Goal: Transaction & Acquisition: Book appointment/travel/reservation

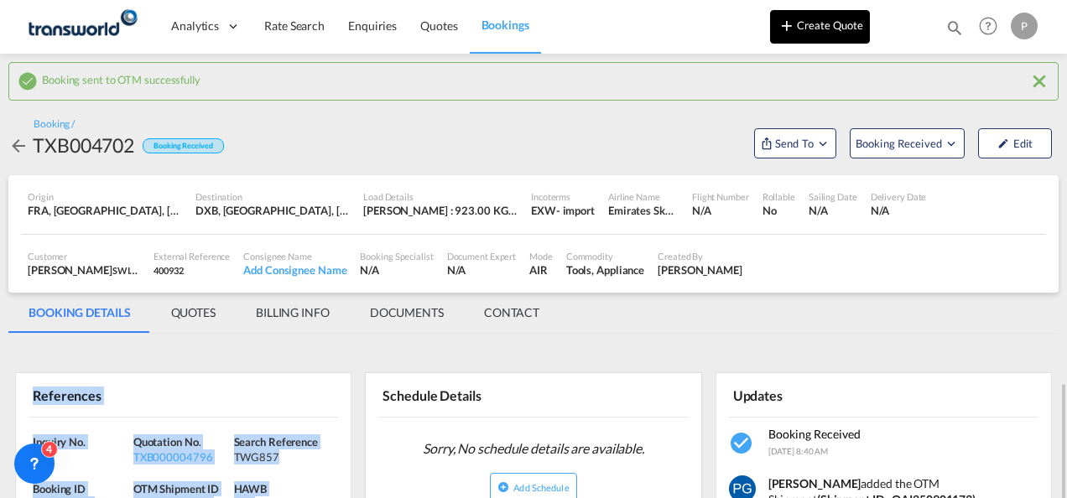
scroll to position [277, 0]
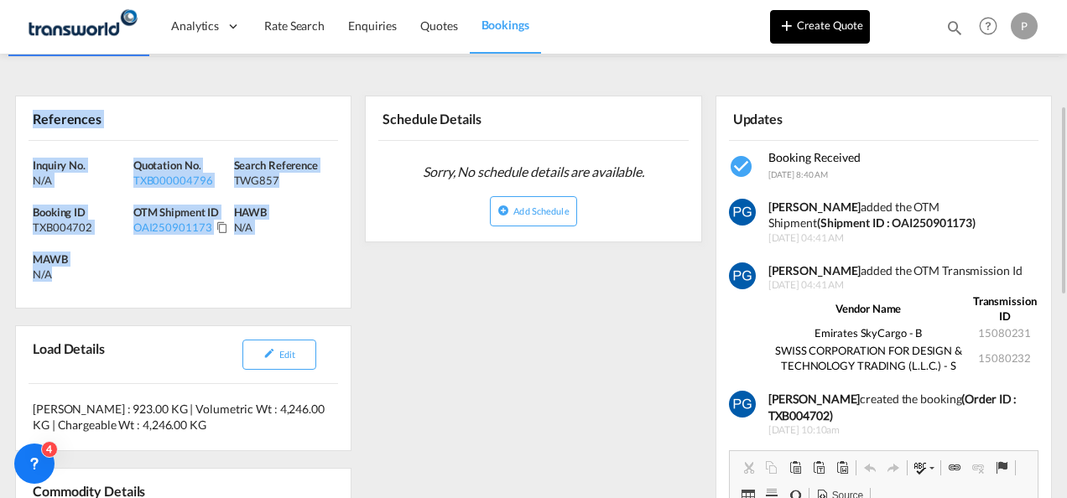
click at [811, 25] on button "Create Quote" at bounding box center [820, 27] width 100 height 34
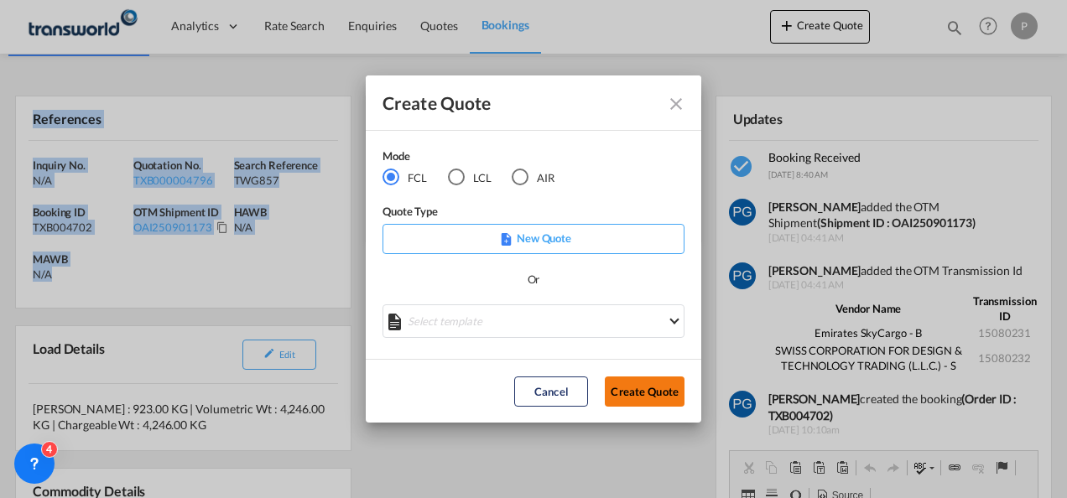
click at [648, 380] on button "Create Quote" at bounding box center [645, 392] width 80 height 30
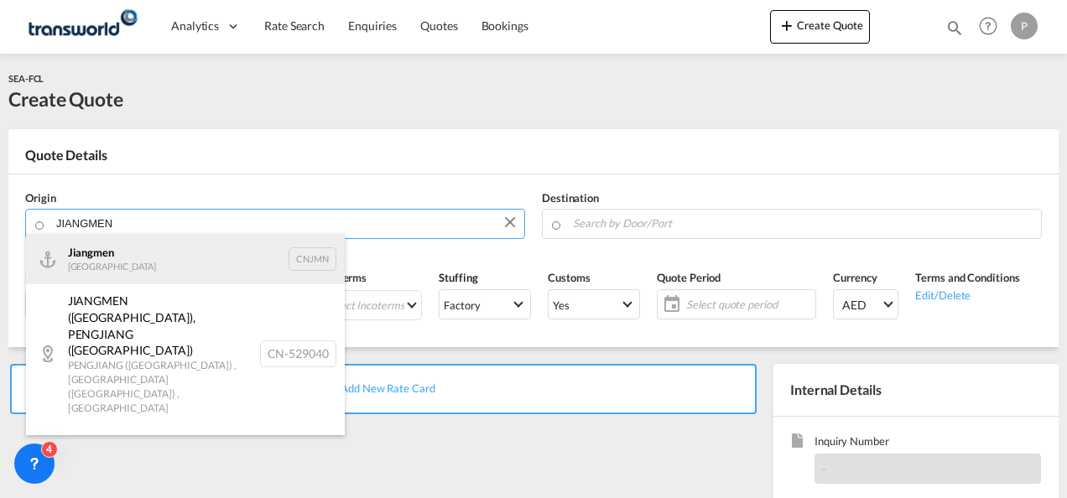
click at [154, 265] on div "Jiangmen [GEOGRAPHIC_DATA] CNJMN" at bounding box center [185, 259] width 319 height 50
type input "[GEOGRAPHIC_DATA], CNJMN"
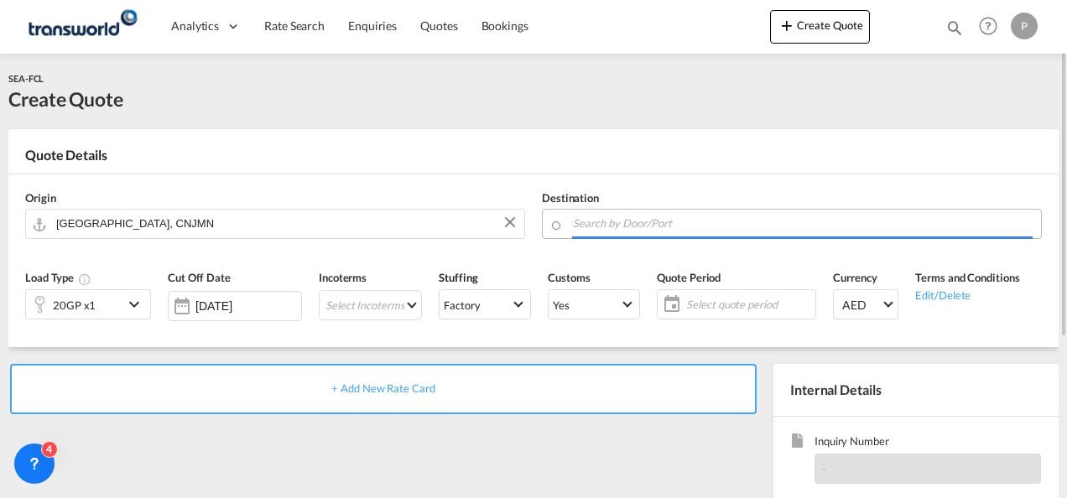
click at [641, 223] on input "Search by Door/Port" at bounding box center [803, 223] width 460 height 29
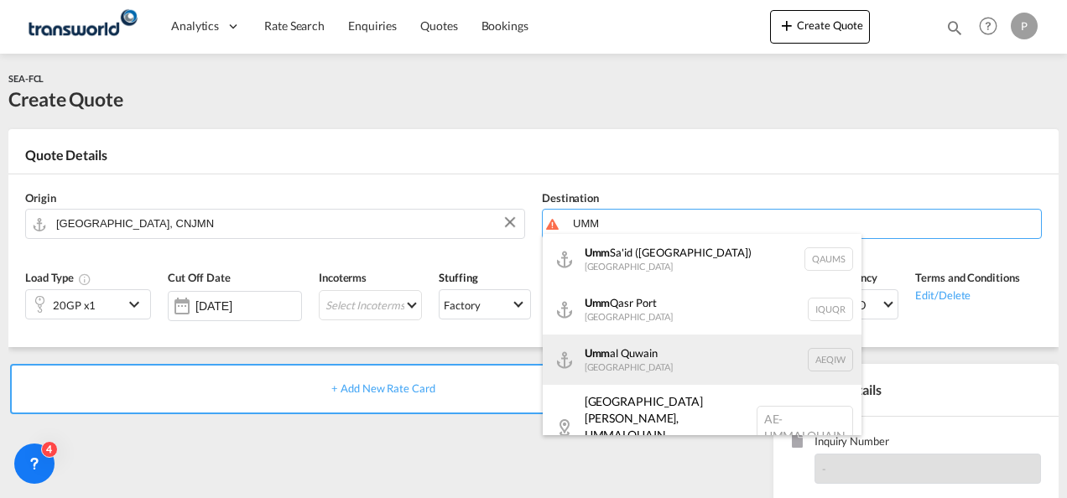
click at [651, 354] on div "Umm al Quwain [GEOGRAPHIC_DATA] AEQIW" at bounding box center [702, 360] width 319 height 50
type input "Umm al Quwain, AEQIW"
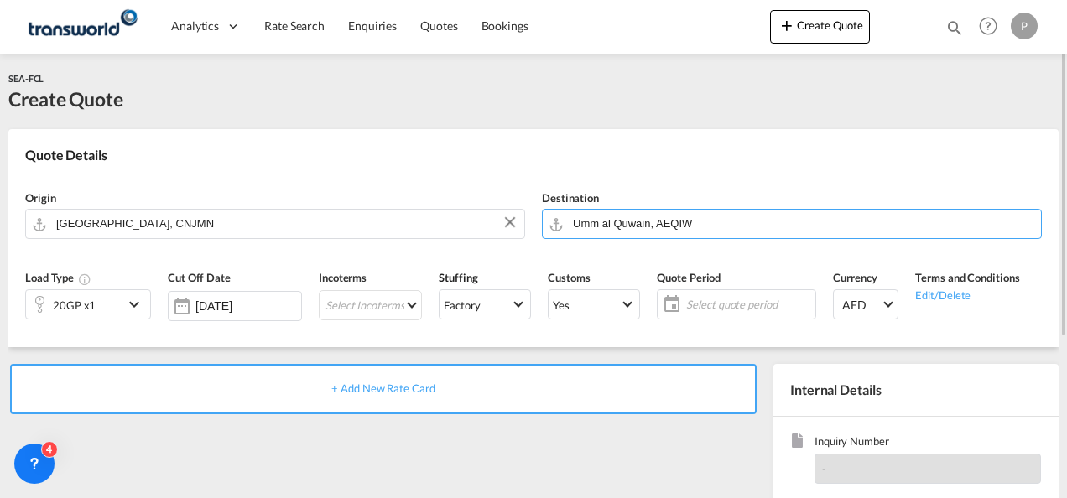
click at [101, 305] on div "20GP x1" at bounding box center [74, 304] width 97 height 29
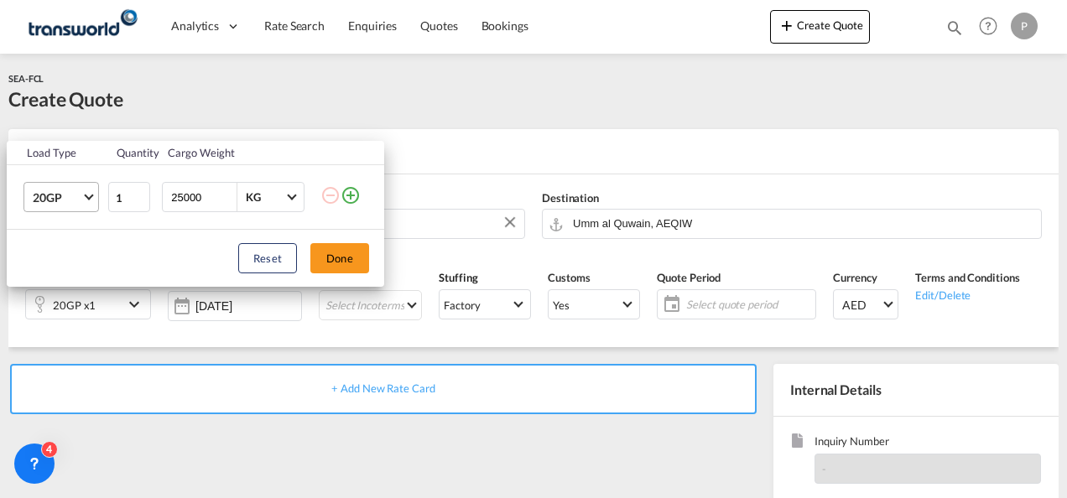
click at [77, 195] on span "20GP" at bounding box center [57, 198] width 49 height 17
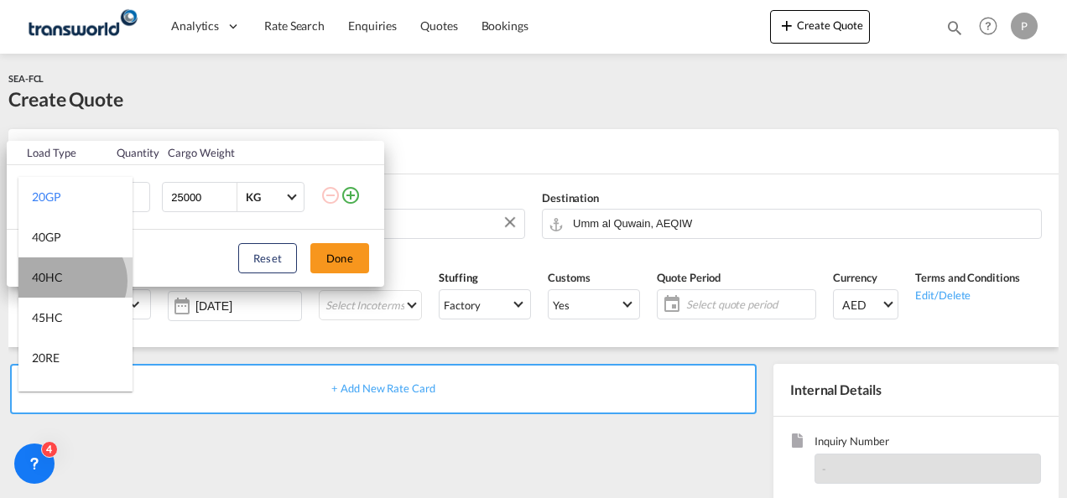
click at [70, 280] on md-option "40HC" at bounding box center [75, 278] width 114 height 40
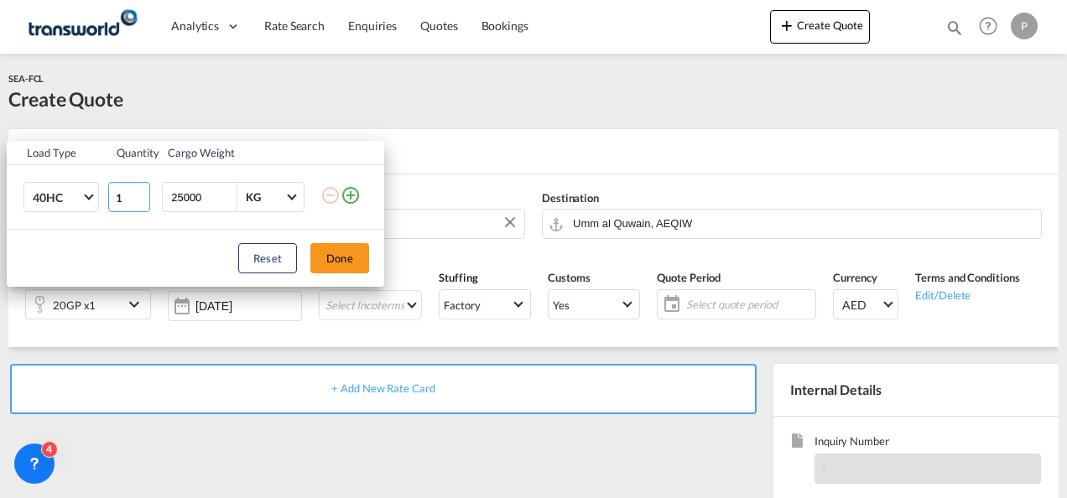
click at [128, 196] on input "1" at bounding box center [129, 197] width 42 height 30
type input "2"
click at [349, 247] on button "Done" at bounding box center [340, 258] width 59 height 30
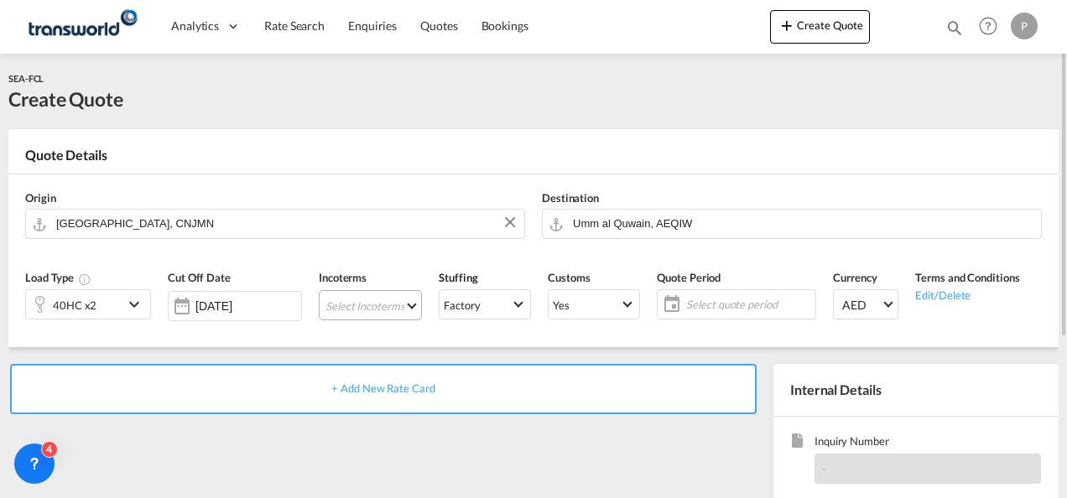
click at [337, 311] on md-select "Select Incoterms FCA - import Free Carrier DAP - export Delivered at Place DDP …" at bounding box center [370, 305] width 103 height 30
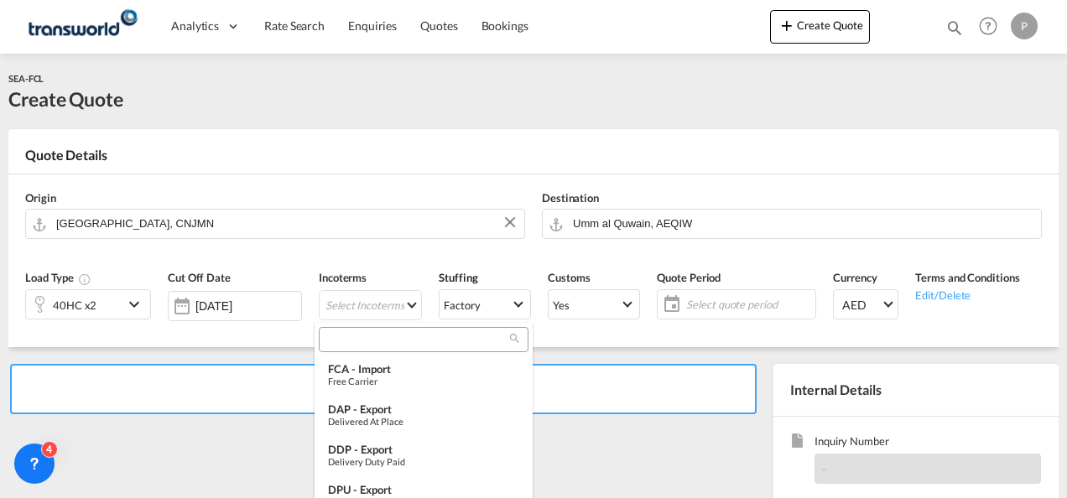
click at [345, 341] on input "search" at bounding box center [417, 339] width 186 height 15
type input "FOB"
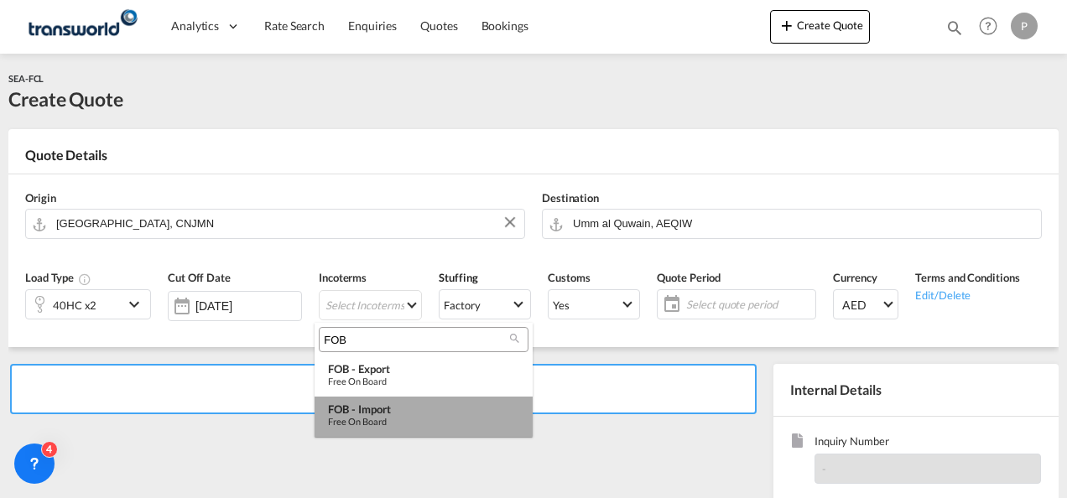
click at [367, 413] on div "FOB - import" at bounding box center [423, 409] width 191 height 13
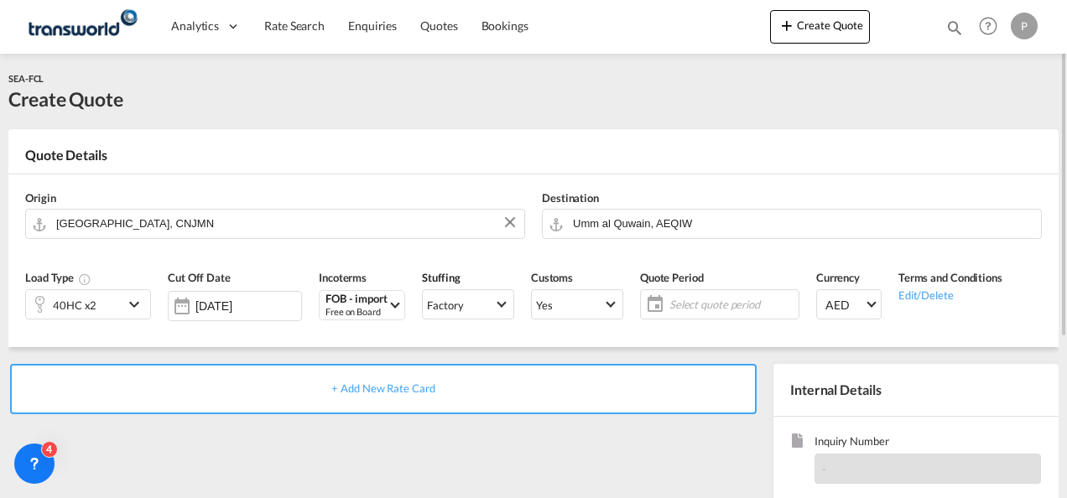
click at [715, 303] on span "Select quote period" at bounding box center [732, 304] width 125 height 15
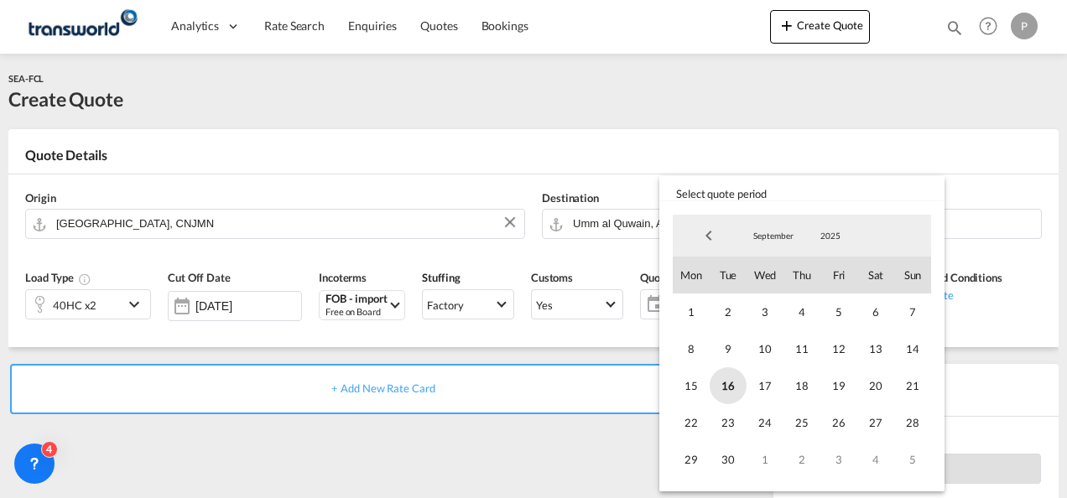
click at [723, 392] on span "16" at bounding box center [728, 386] width 37 height 37
click at [725, 467] on span "30" at bounding box center [728, 459] width 37 height 37
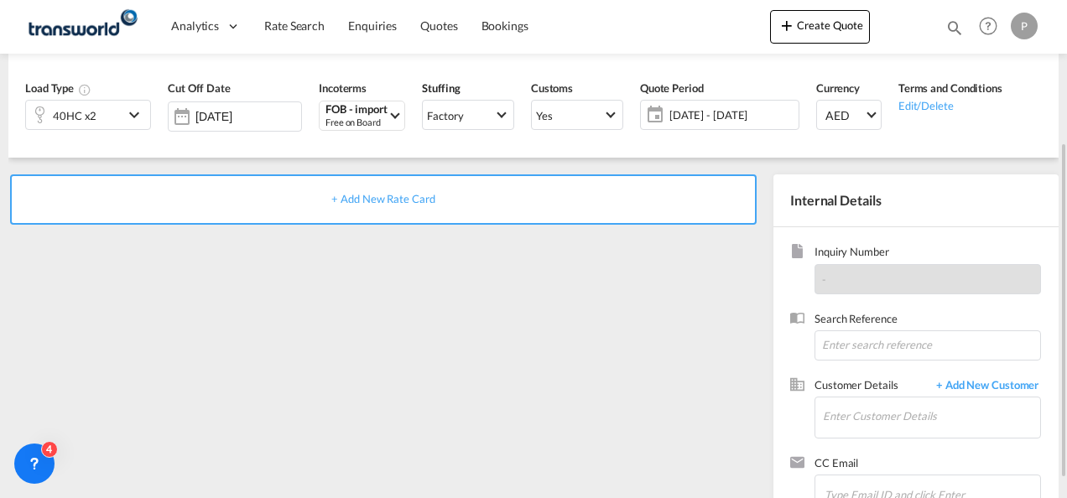
scroll to position [198, 0]
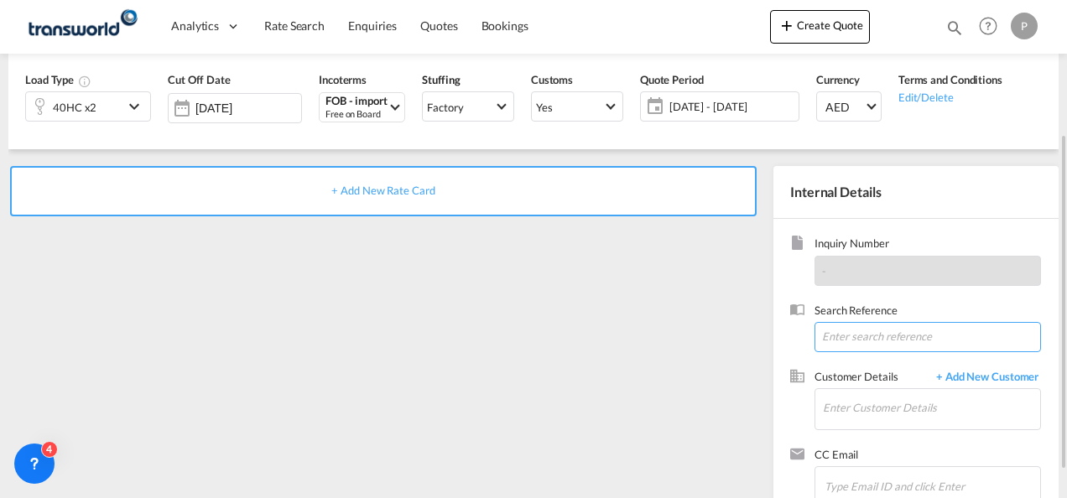
click at [856, 335] on input at bounding box center [928, 337] width 227 height 30
type input "TWG864"
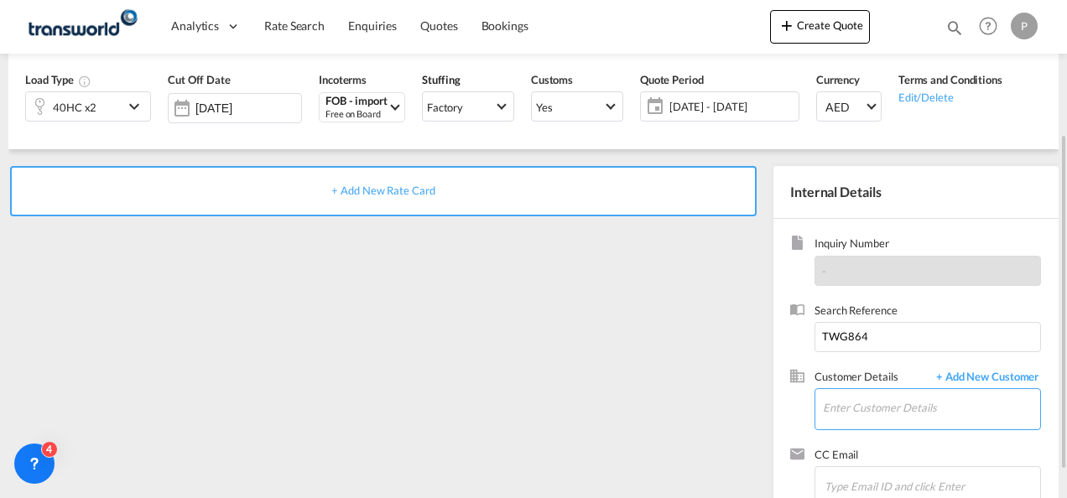
click at [841, 400] on input "Enter Customer Details" at bounding box center [931, 408] width 217 height 38
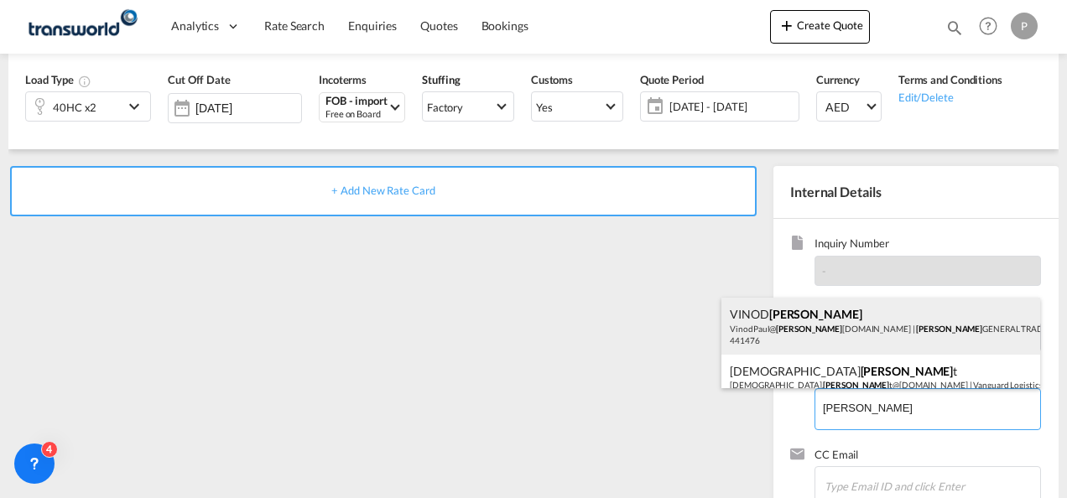
click at [855, 321] on div "[PERSON_NAME] [PERSON_NAME] VinodPaul@ [PERSON_NAME] [DOMAIN_NAME] | [PERSON_NA…" at bounding box center [881, 326] width 319 height 57
type input "[PERSON_NAME] GENERAL TRADING LLC, [PERSON_NAME] [PERSON_NAME], [EMAIL_ADDRESS]…"
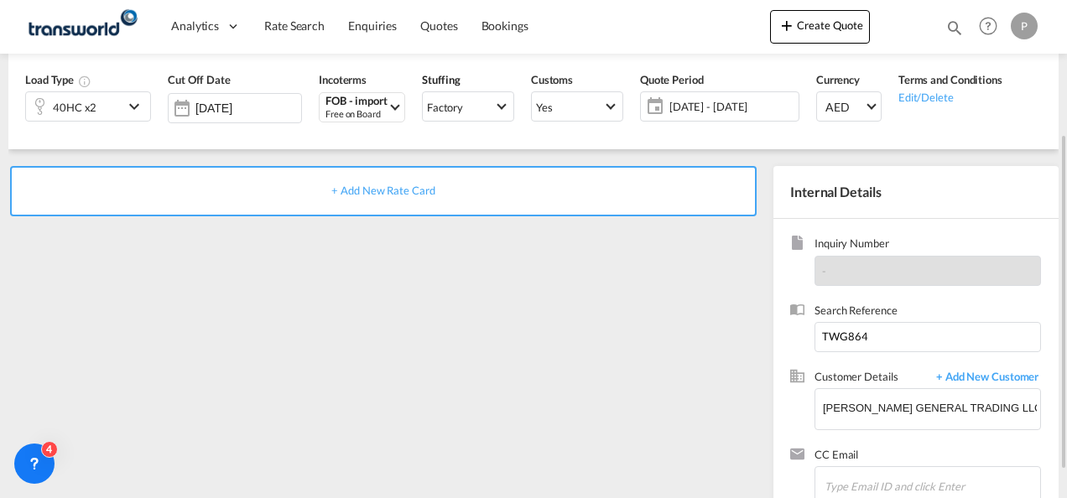
click at [407, 196] on span "+ Add New Rate Card" at bounding box center [382, 190] width 103 height 13
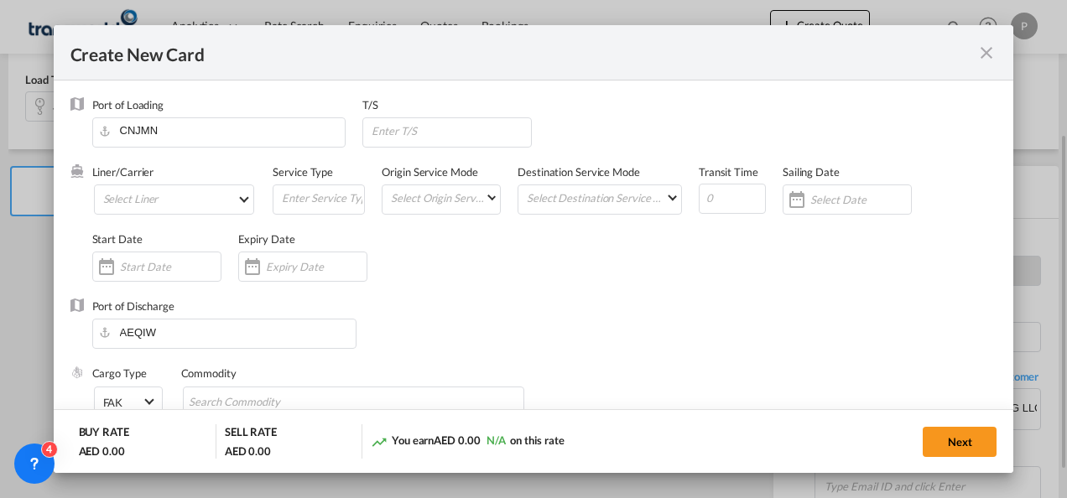
type input "Basic Ocean Freight"
select select "per equipment"
click at [148, 207] on md-select "Select Liner 2HM LOGISTICS D.O.O 2HM LOGISTICS D.O.O. / TDWC-CAPODISTRI 2HM LOG…" at bounding box center [174, 200] width 161 height 30
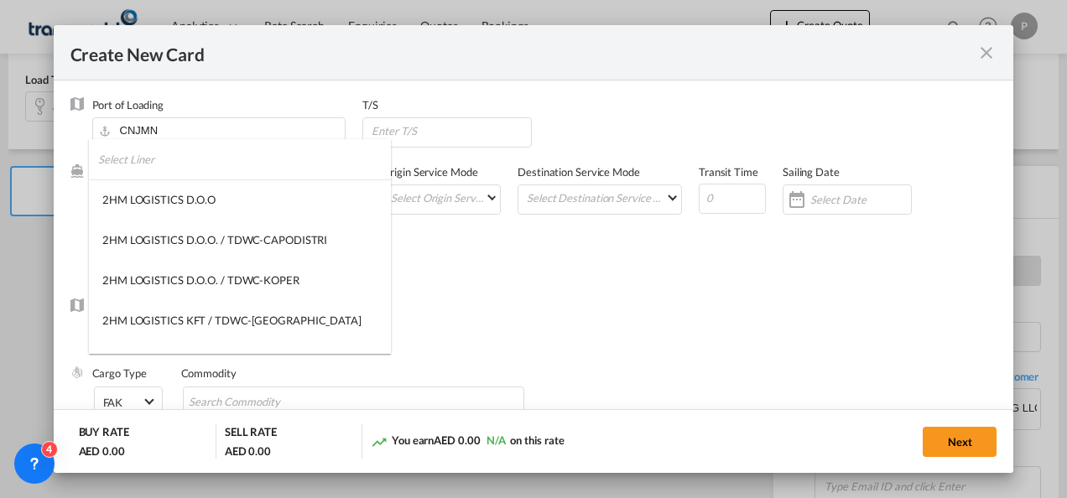
click at [189, 166] on input "search" at bounding box center [244, 159] width 293 height 40
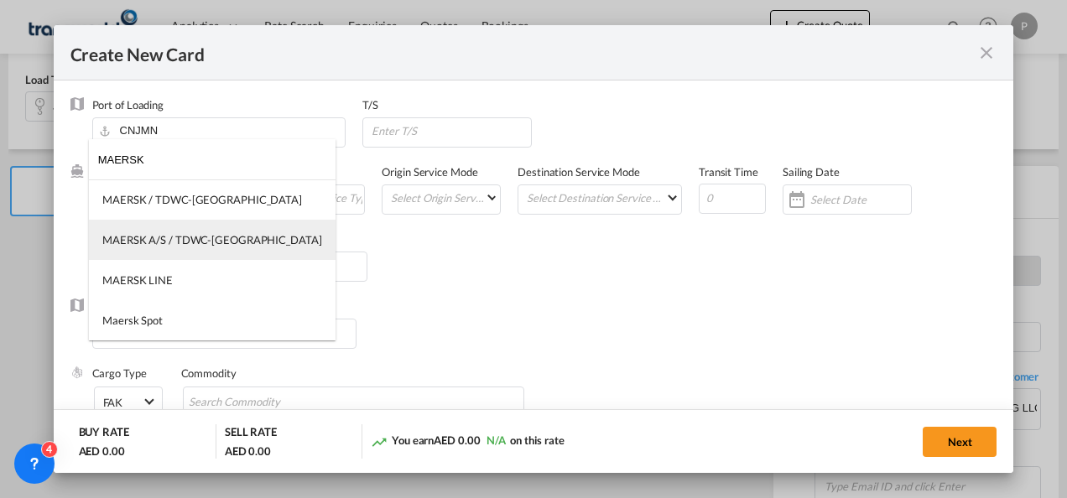
type input "MAERSK"
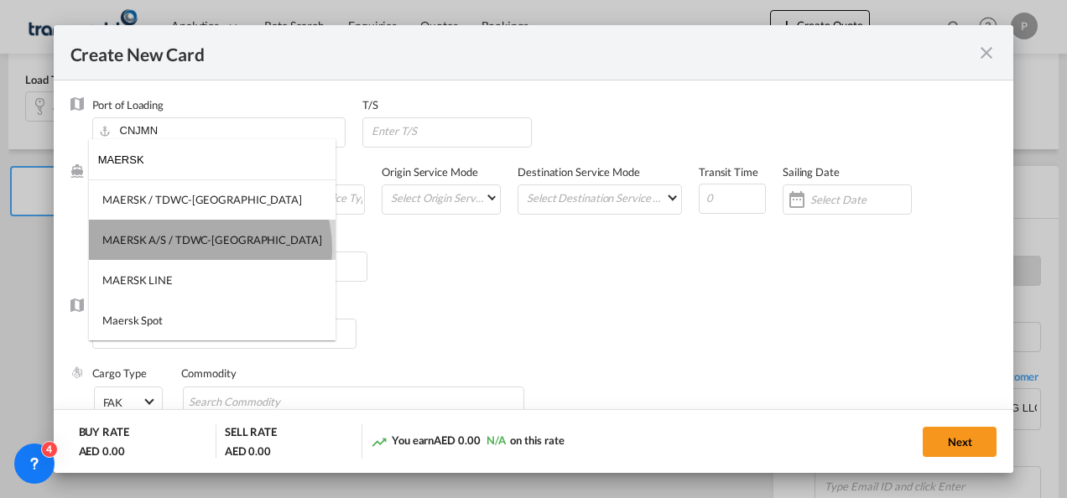
click at [209, 248] on md-option "MAERSK A/S / TDWC-[GEOGRAPHIC_DATA]" at bounding box center [212, 240] width 247 height 40
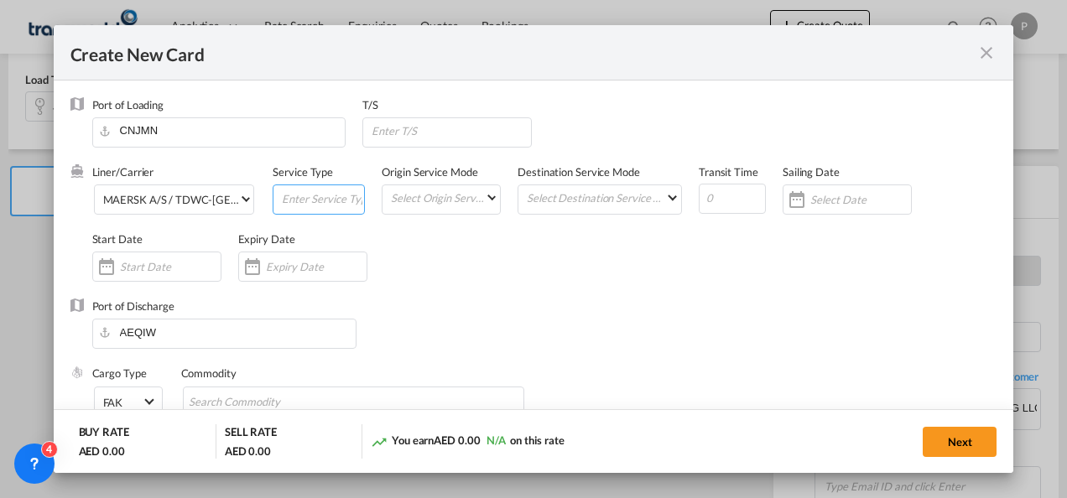
click at [300, 206] on input "Create New Card ..." at bounding box center [322, 197] width 84 height 25
type input "FOB IMPORT"
click at [290, 265] on input "Create New Card ..." at bounding box center [316, 266] width 101 height 13
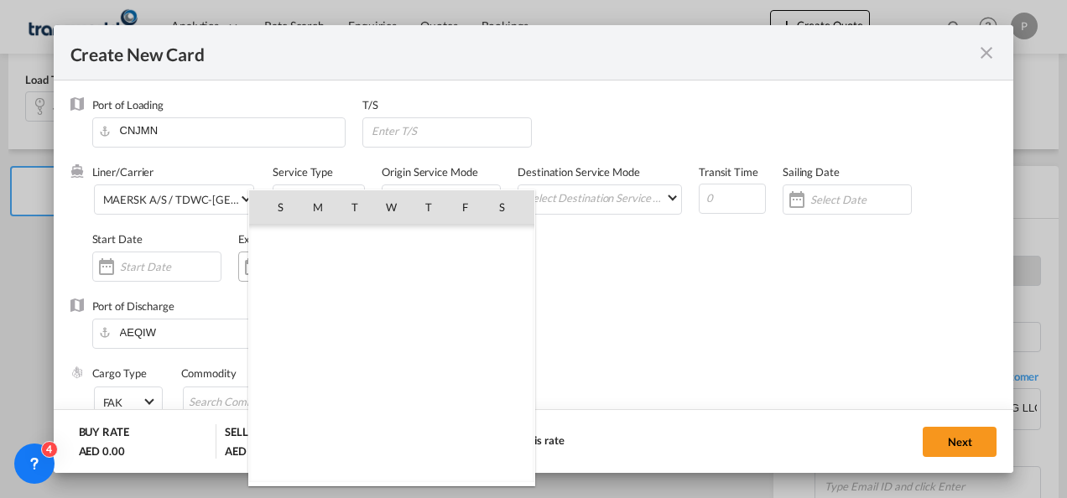
scroll to position [388736, 0]
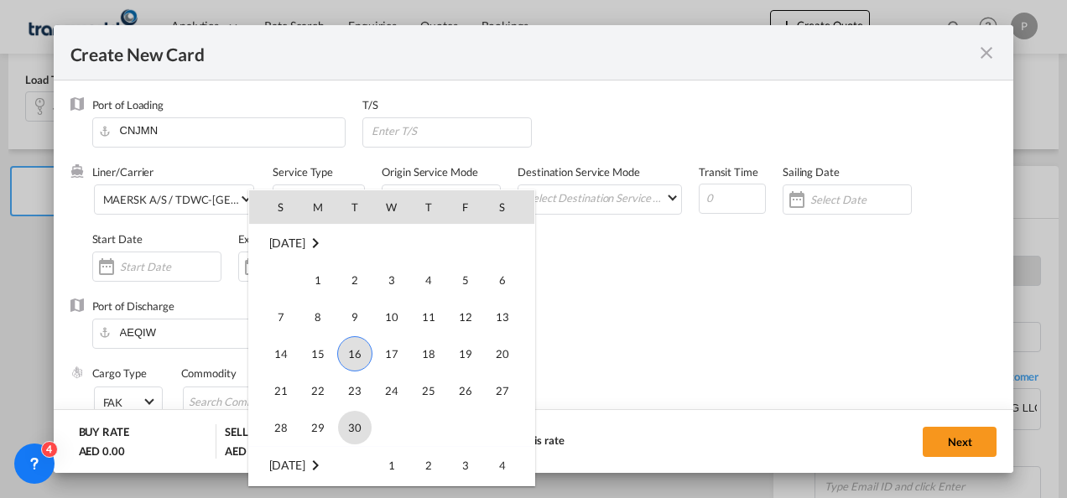
click at [363, 430] on span "30" at bounding box center [355, 428] width 34 height 34
type input "[DATE]"
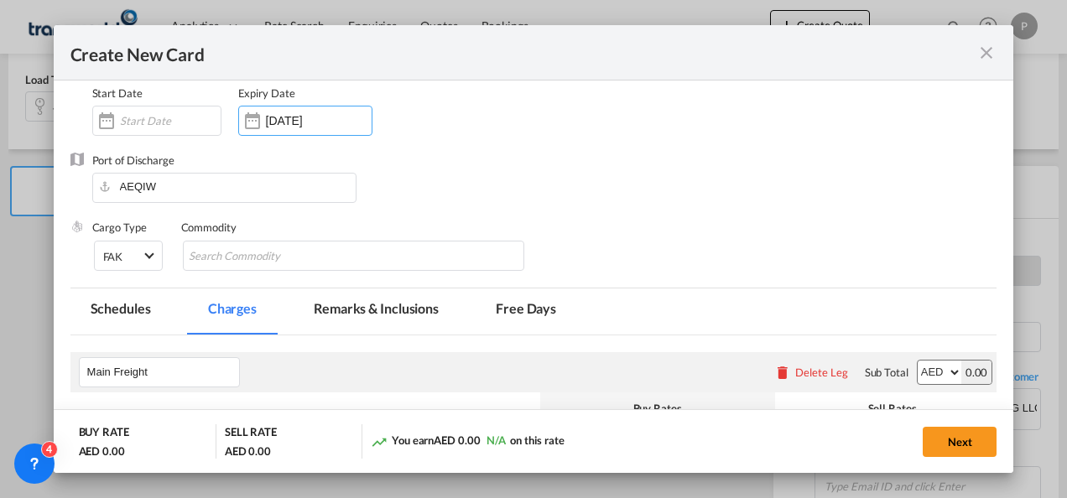
scroll to position [147, 0]
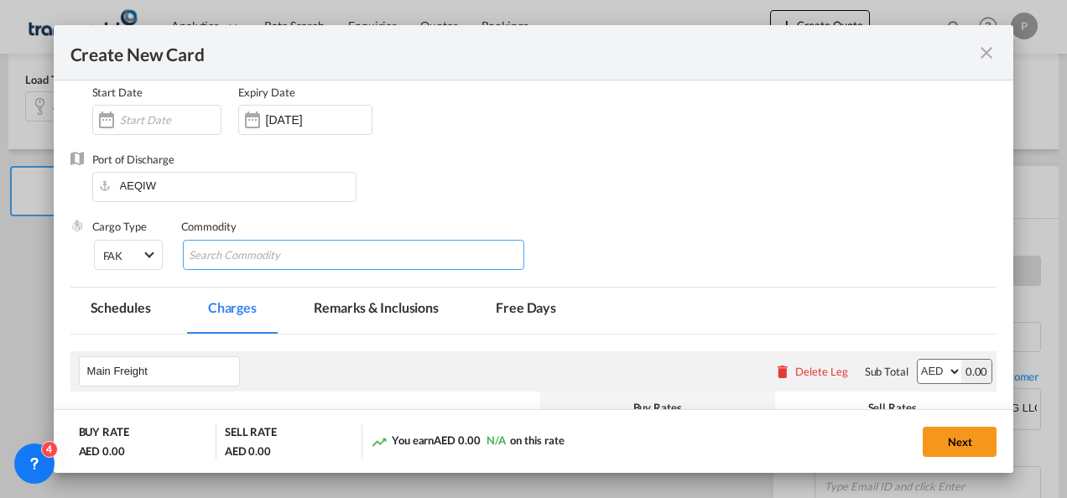
click at [281, 253] on input "Chips input." at bounding box center [266, 256] width 154 height 27
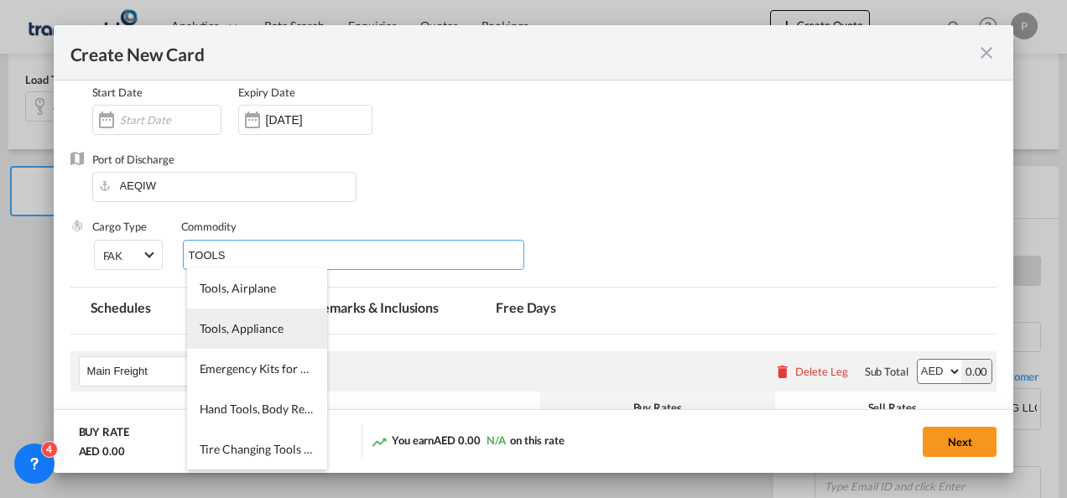
type input "TOOLS"
click at [258, 322] on span "Tools, Appliance" at bounding box center [242, 328] width 84 height 14
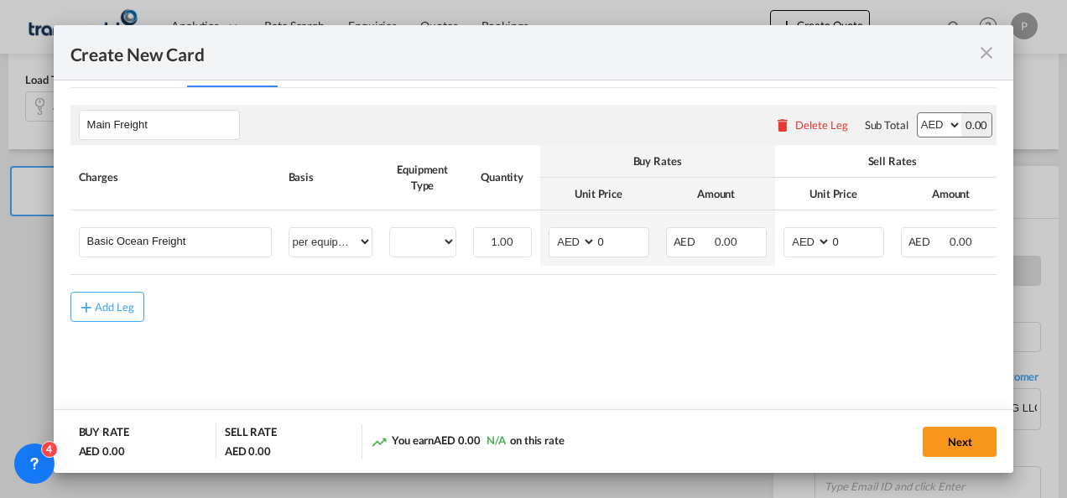
scroll to position [397, 0]
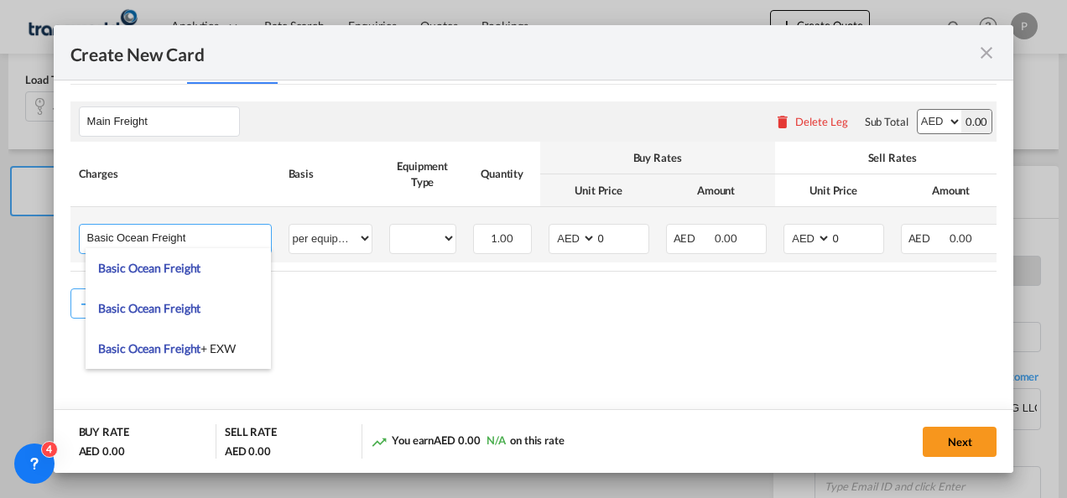
click at [200, 241] on input "Basic Ocean Freight" at bounding box center [179, 237] width 184 height 25
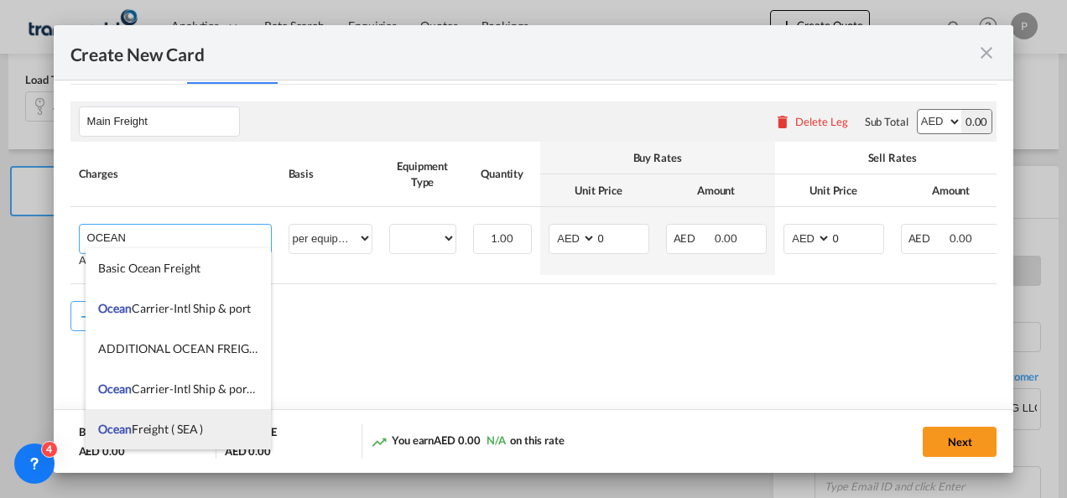
click at [180, 423] on span "Ocean Freight ( SEA )" at bounding box center [150, 429] width 105 height 14
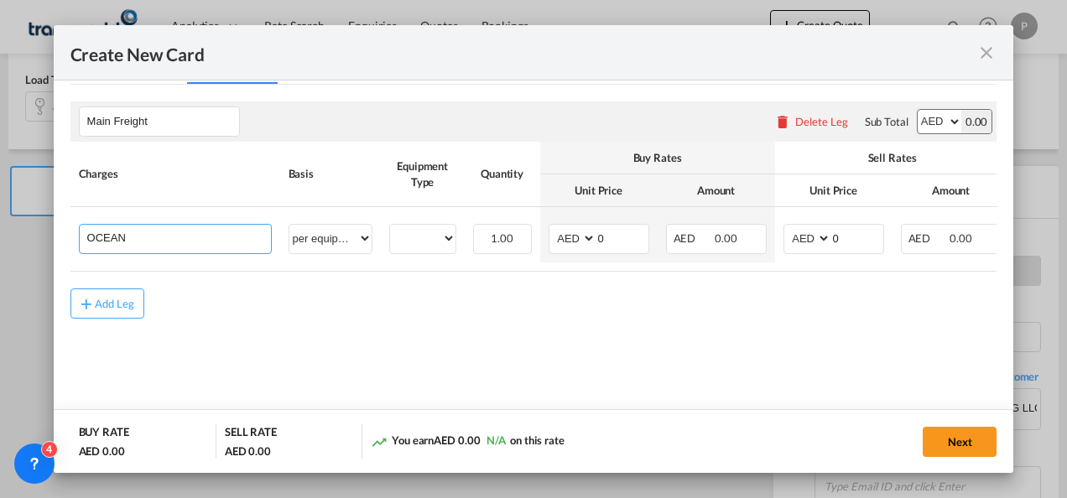
type input "Ocean Freight ( SEA )"
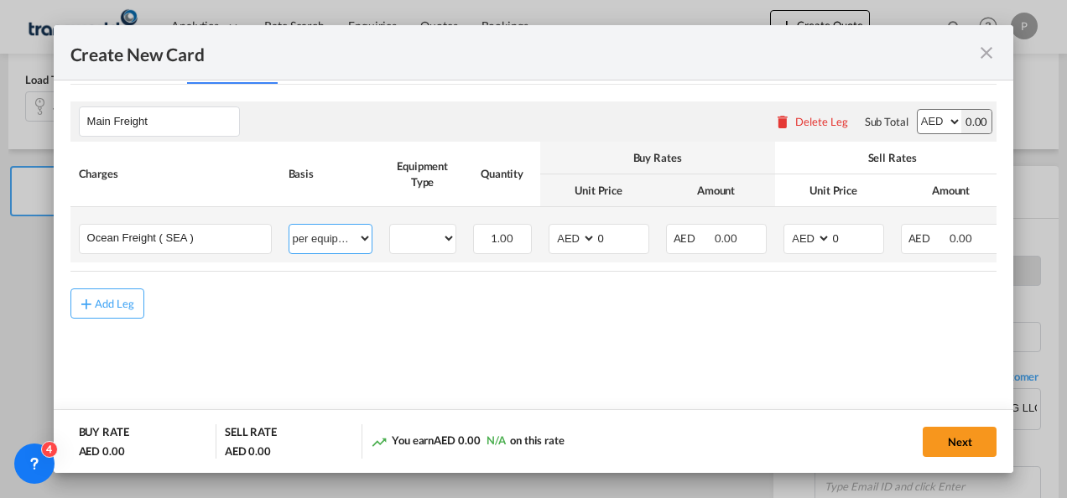
click at [351, 237] on select "per equipment per container per B/L per shipping bill per shipment % on freight…" at bounding box center [331, 238] width 82 height 27
select select "per shipment"
click at [290, 225] on select "per equipment per container per B/L per shipping bill per shipment % on freight…" at bounding box center [331, 238] width 82 height 27
click at [842, 232] on input "0" at bounding box center [858, 237] width 52 height 25
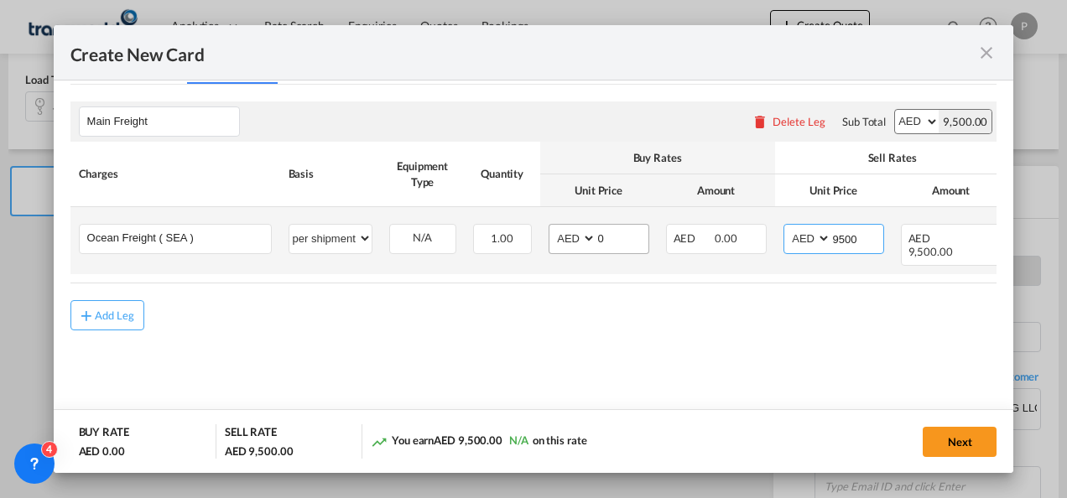
type input "9500"
click at [615, 244] on input "0" at bounding box center [623, 237] width 52 height 25
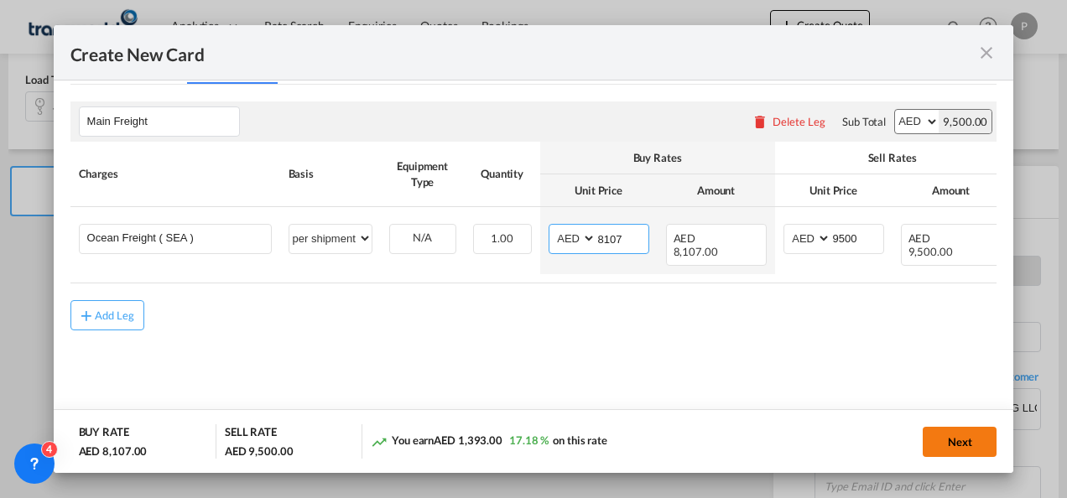
type input "8107"
click at [943, 438] on button "Next" at bounding box center [960, 442] width 74 height 30
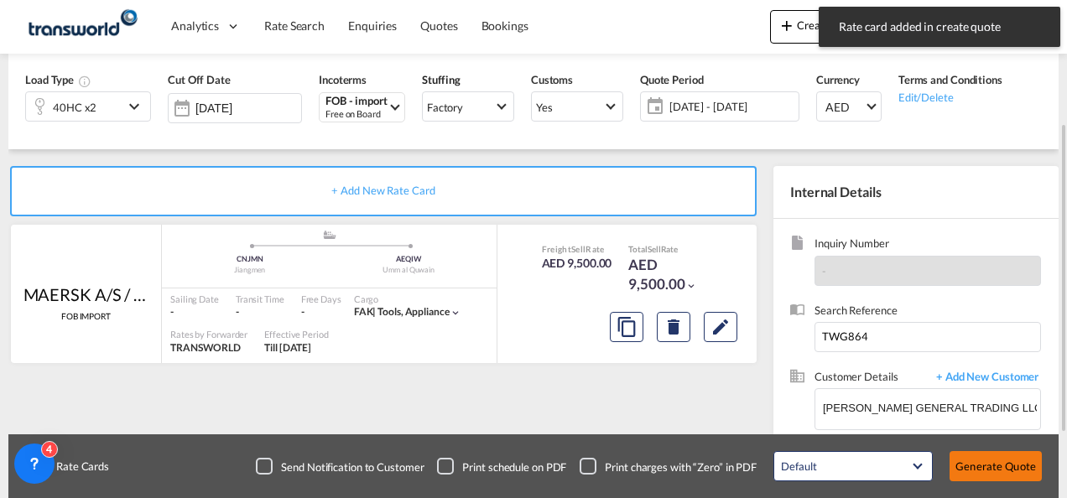
click at [975, 466] on button "Generate Quote" at bounding box center [996, 466] width 92 height 30
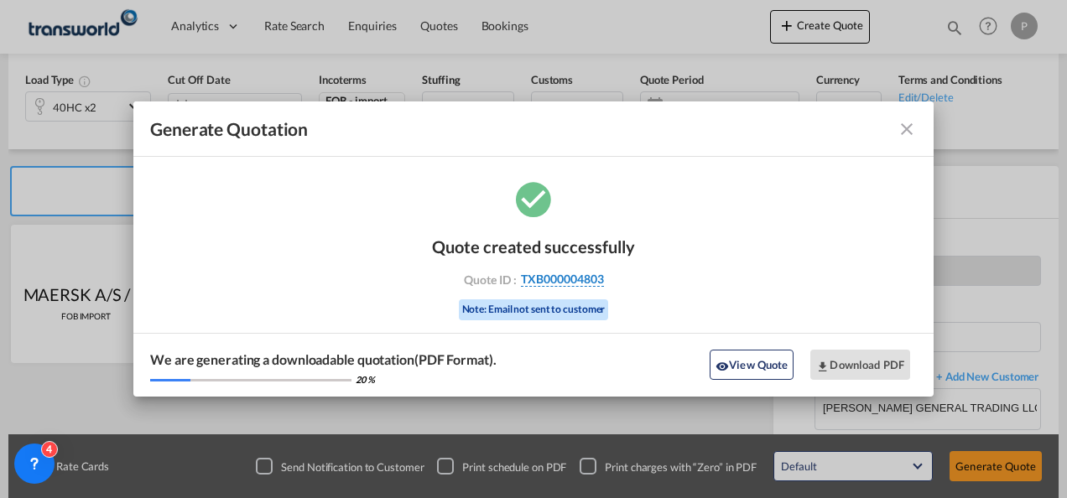
click at [562, 282] on span "TXB000004803" at bounding box center [562, 279] width 83 height 15
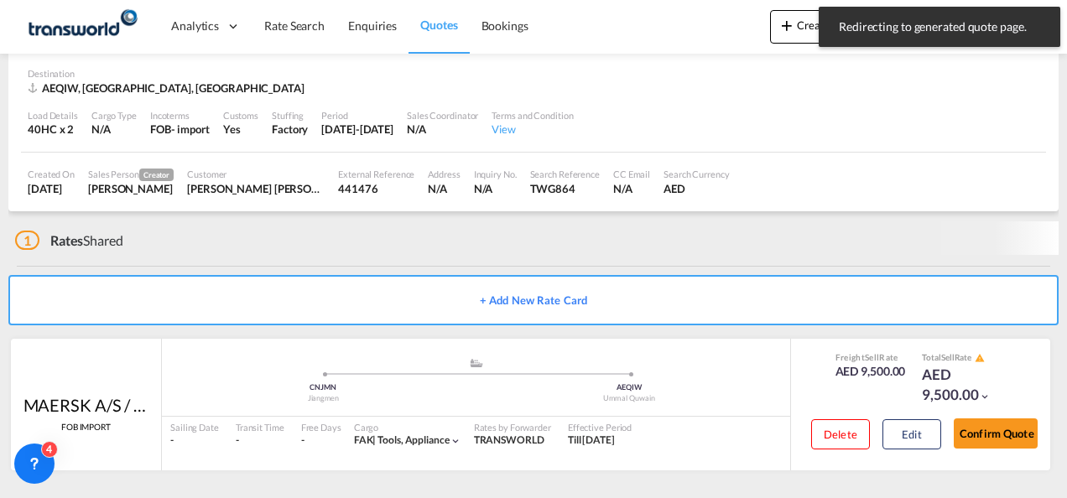
scroll to position [104, 0]
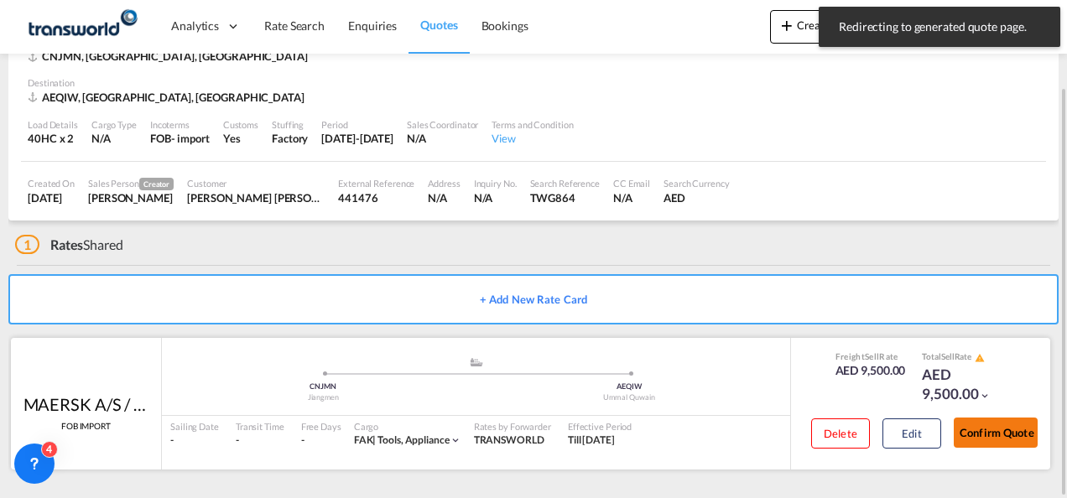
click at [998, 434] on button "Confirm Quote" at bounding box center [996, 433] width 84 height 30
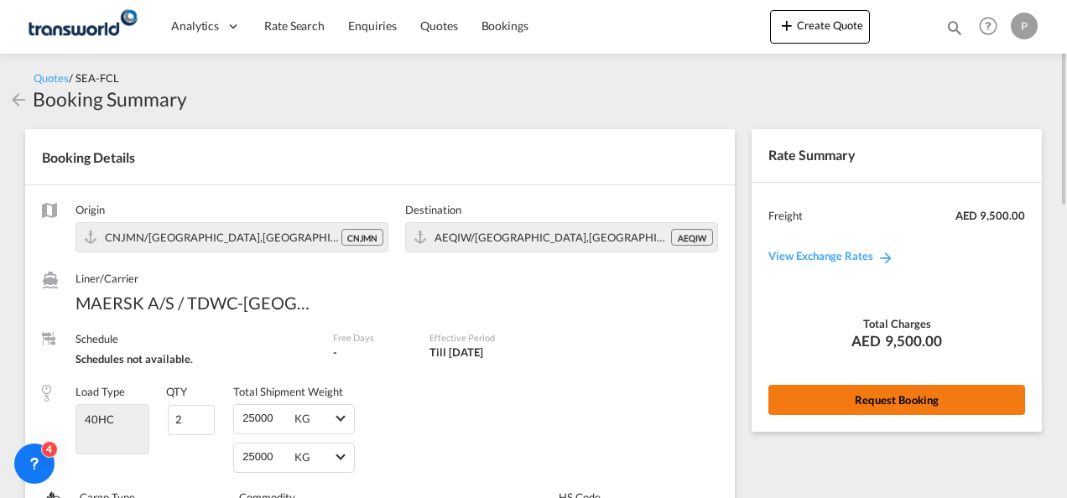
click at [819, 399] on button "Request Booking" at bounding box center [897, 400] width 257 height 30
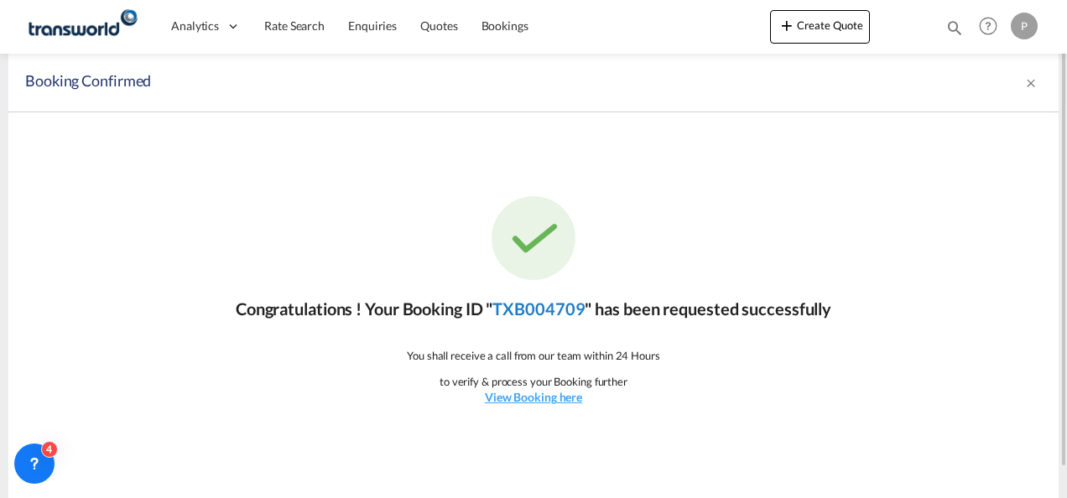
click at [534, 301] on link "TXB004709" at bounding box center [539, 309] width 92 height 20
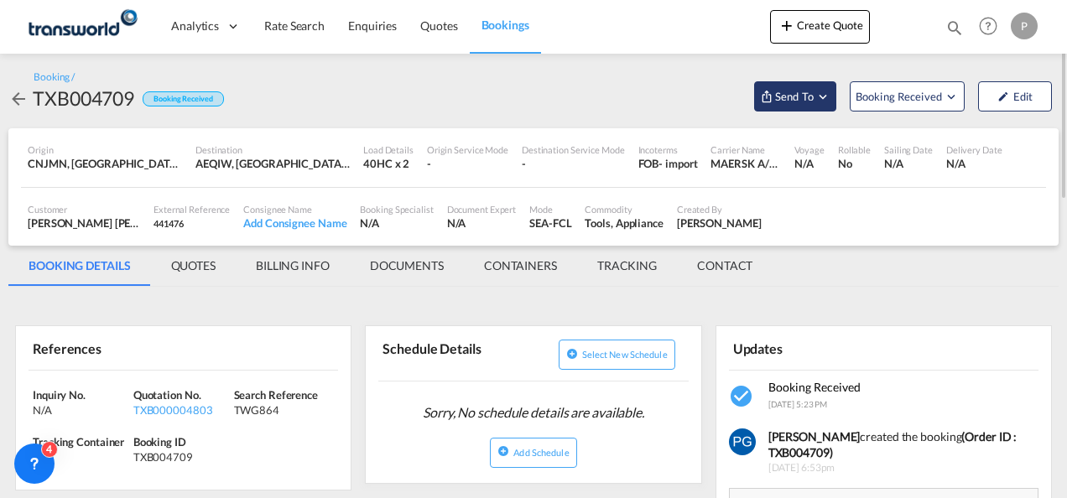
click at [798, 99] on span "Send To" at bounding box center [795, 96] width 42 height 17
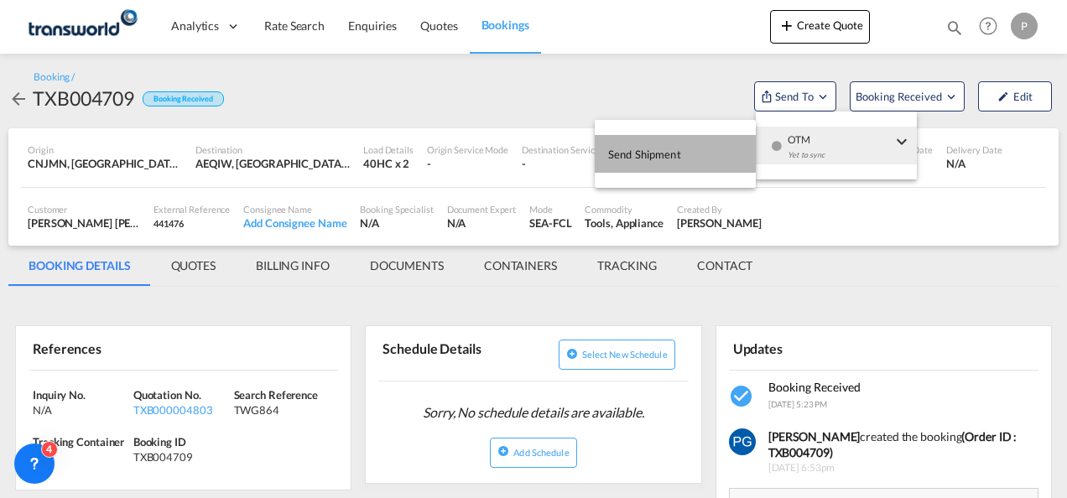
click at [732, 154] on button "Send Shipment" at bounding box center [675, 154] width 161 height 38
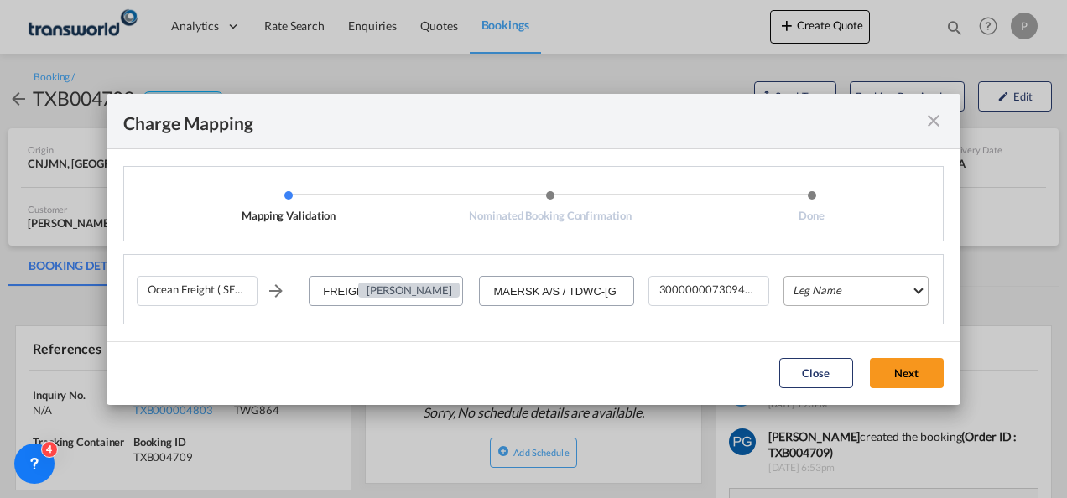
click at [797, 289] on md-select "Leg Name HANDLING ORIGIN VESSEL HANDLING DESTINATION OTHERS TL PICK UP CUSTOMS …" at bounding box center [856, 291] width 145 height 30
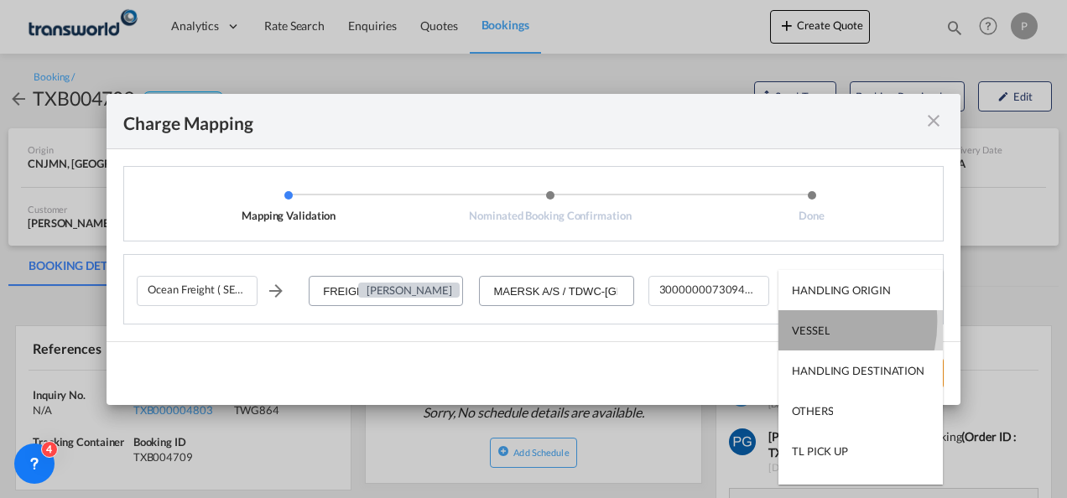
click at [802, 323] on div "VESSEL" at bounding box center [811, 330] width 38 height 15
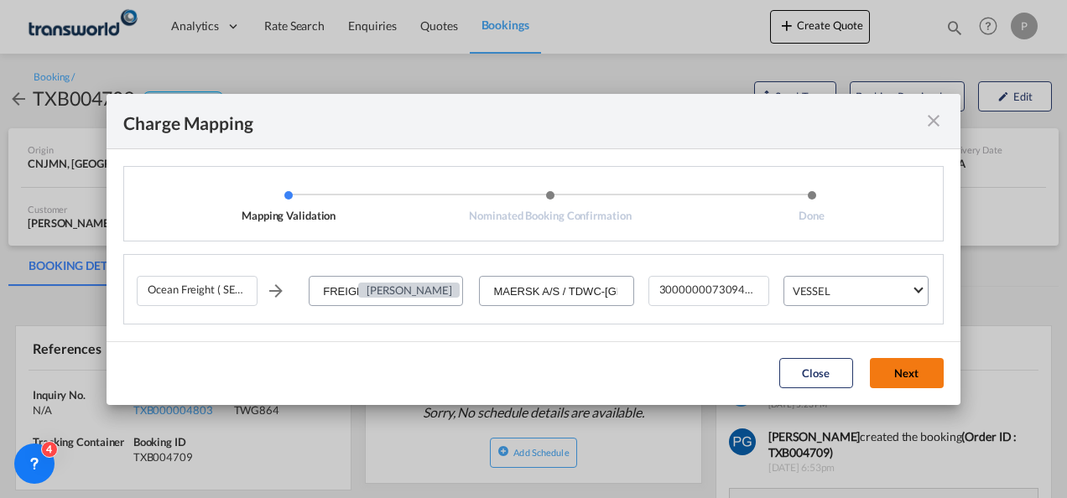
click at [898, 369] on button "Next" at bounding box center [907, 373] width 74 height 30
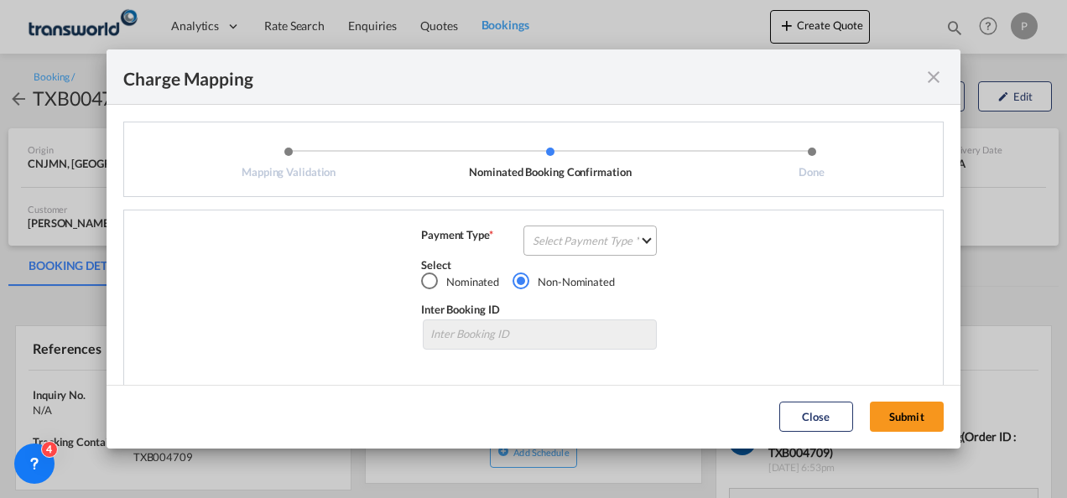
click at [559, 243] on md-select "Select Payment Type COLLECT PREPAID" at bounding box center [590, 241] width 133 height 30
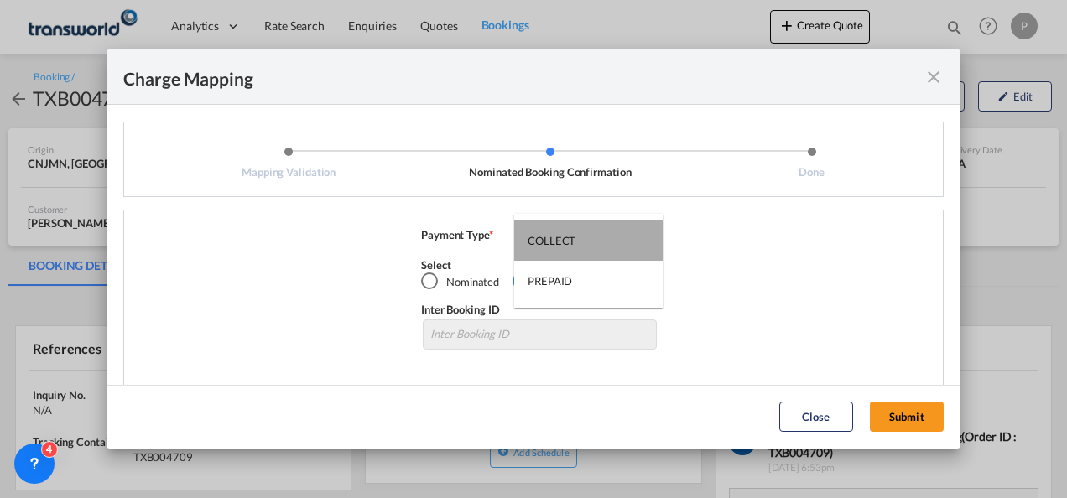
click at [559, 243] on div "COLLECT" at bounding box center [552, 240] width 48 height 15
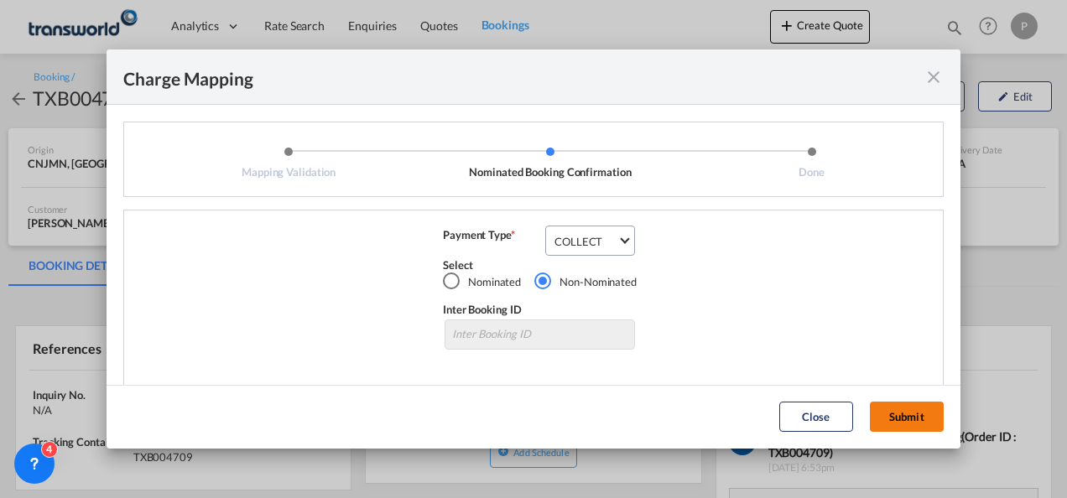
click at [895, 419] on button "Submit" at bounding box center [907, 417] width 74 height 30
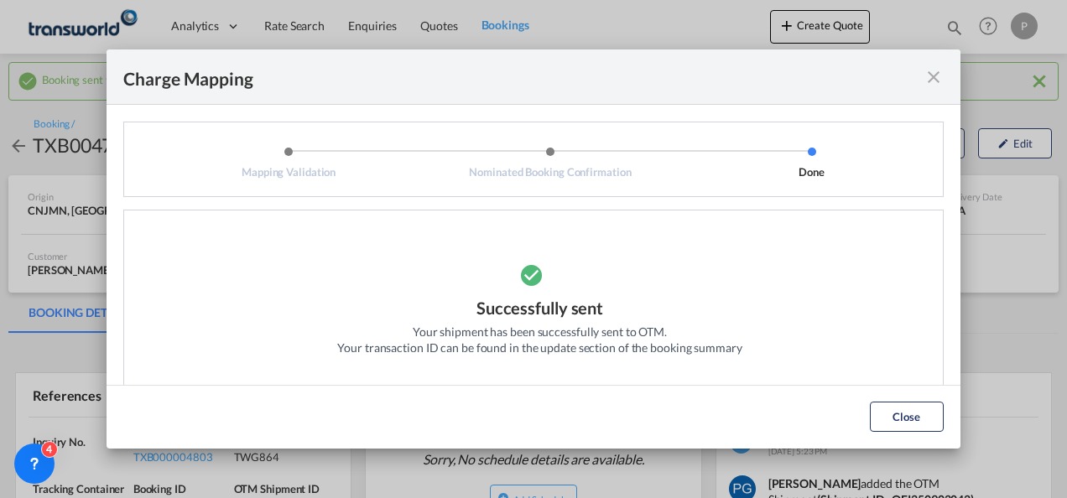
click at [938, 71] on md-icon "icon-close fg-AAA8AD cursor" at bounding box center [934, 77] width 20 height 20
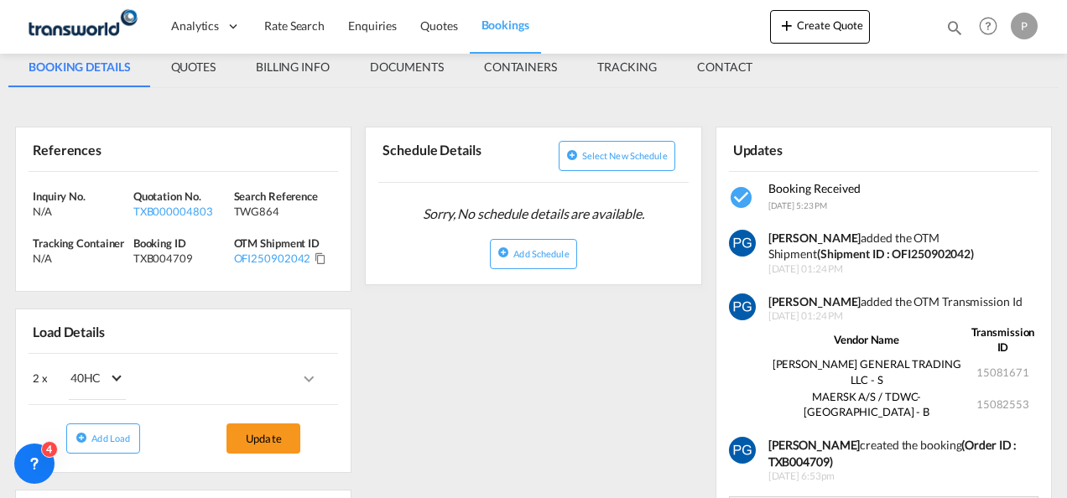
scroll to position [247, 0]
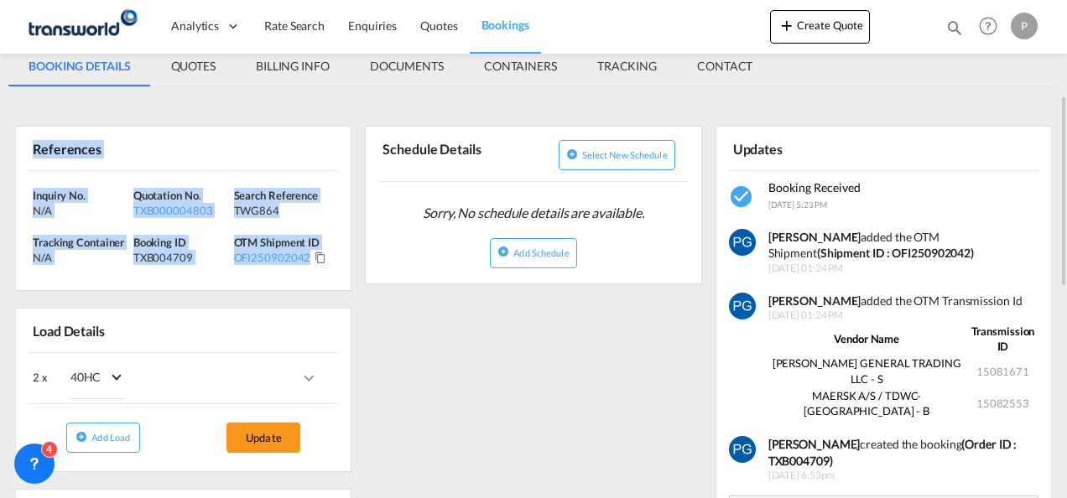
drag, startPoint x: 30, startPoint y: 147, endPoint x: 308, endPoint y: 258, distance: 299.4
click at [308, 258] on div "References Inquiry No. N/A Quotation No. TXB000004803 Search Reference TWG864 T…" at bounding box center [183, 208] width 337 height 165
copy div "References Inquiry No. N/A Quotation No. TXB000004803 Search Reference TWG864 T…"
